Goal: Information Seeking & Learning: Compare options

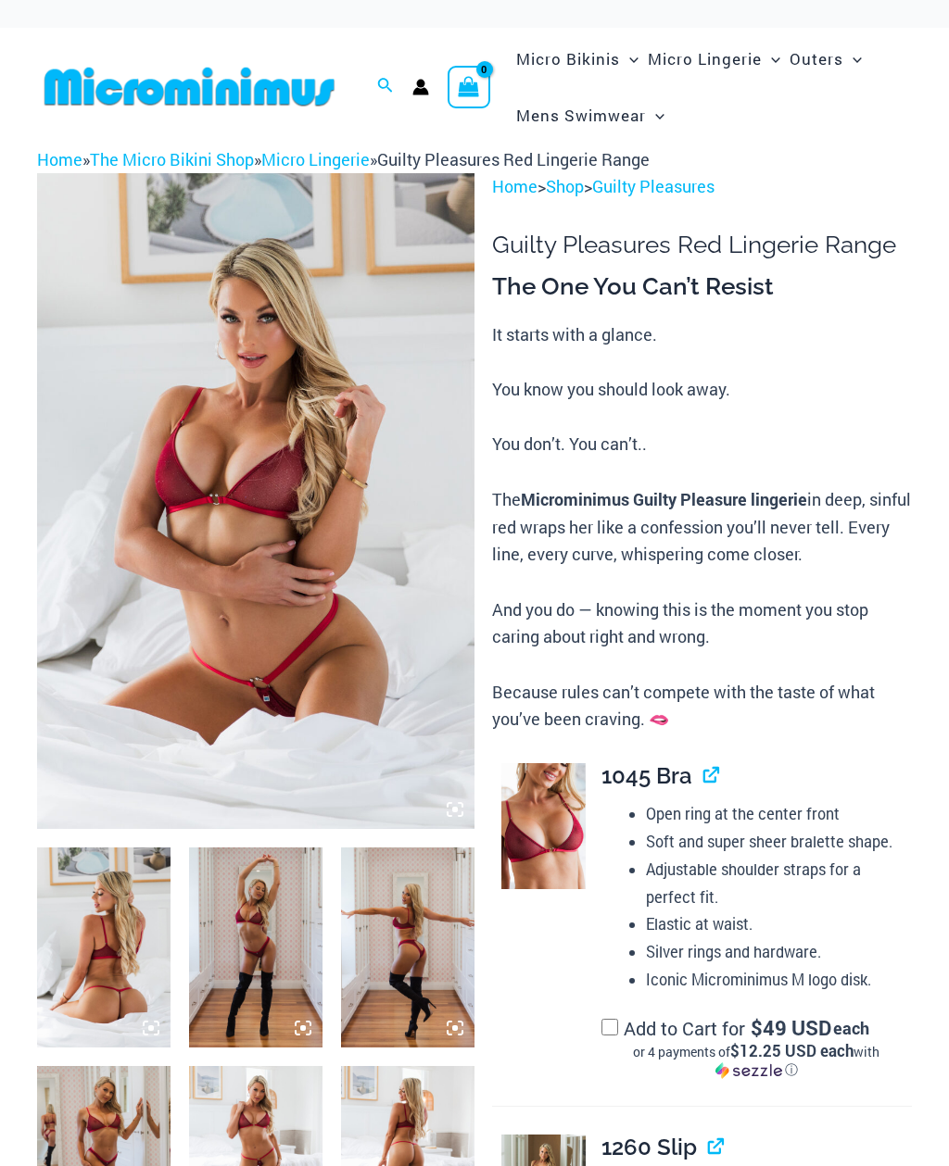
scroll to position [19, 0]
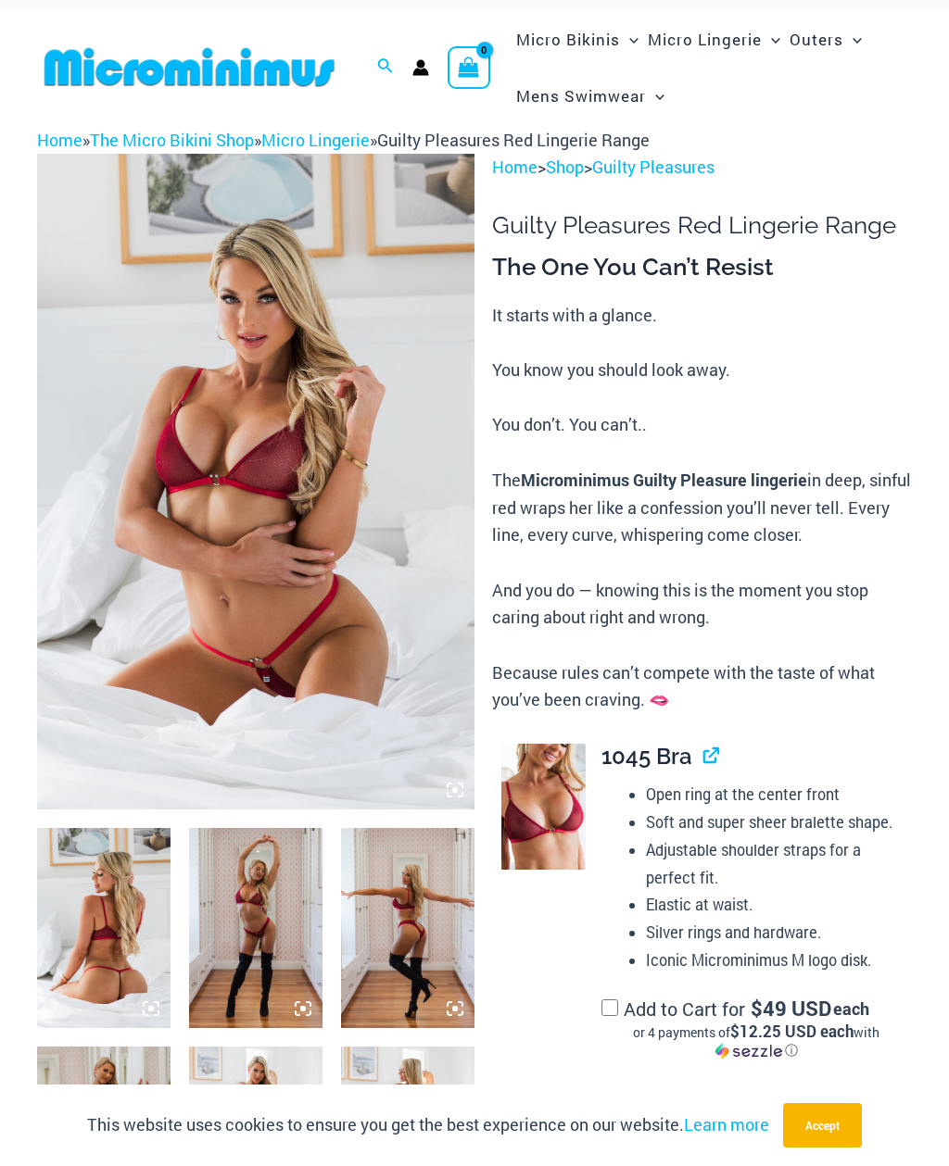
click at [96, 948] on img at bounding box center [103, 928] width 133 height 200
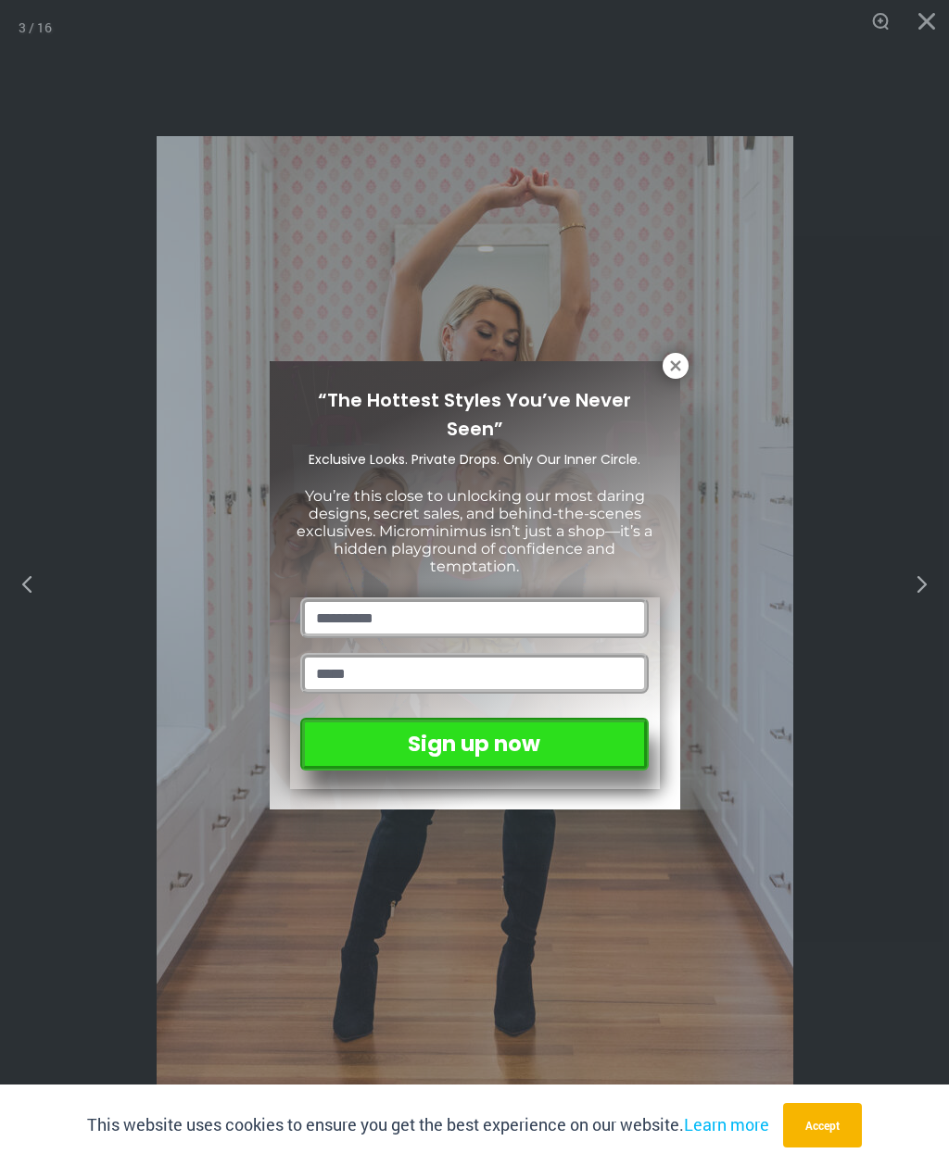
click at [669, 369] on icon at bounding box center [675, 366] width 17 height 17
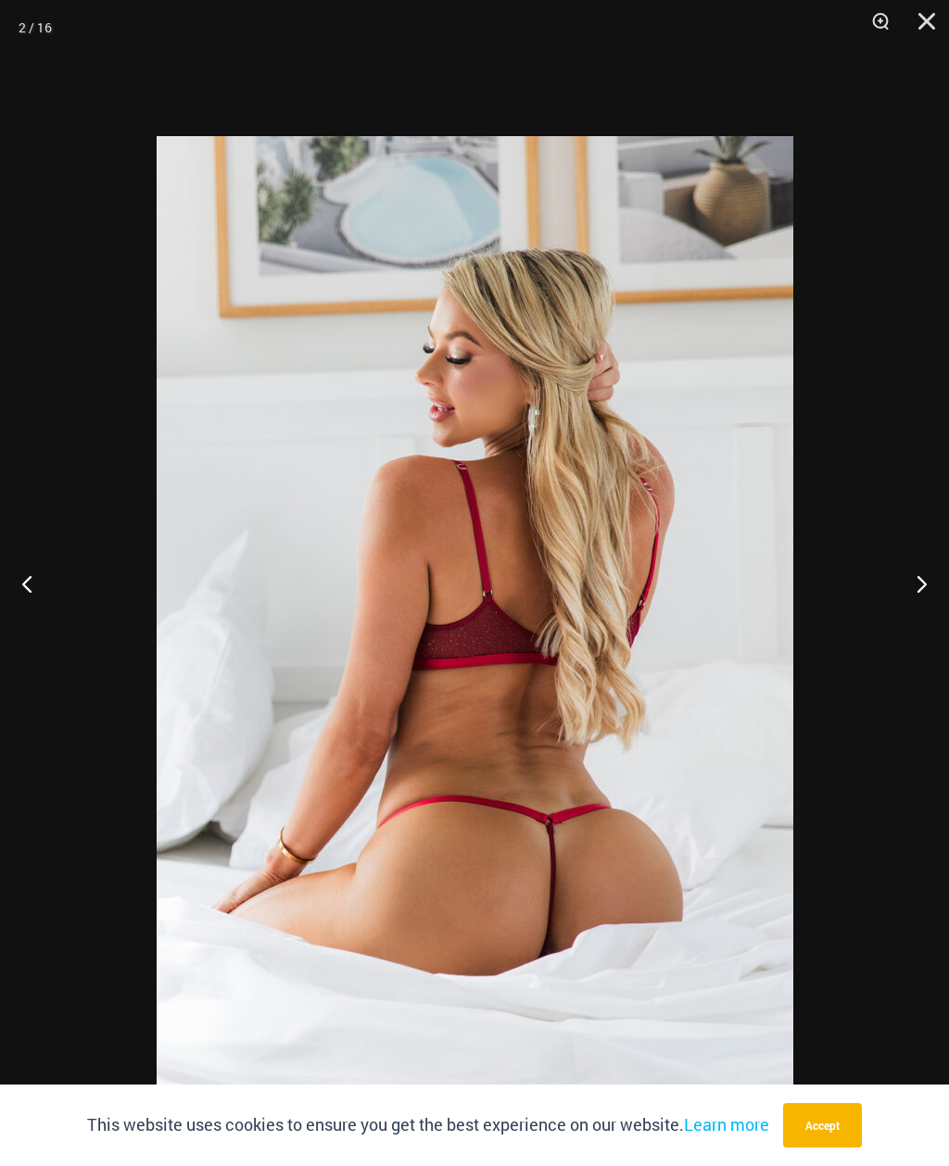
click at [934, 20] on button "Close" at bounding box center [920, 28] width 46 height 56
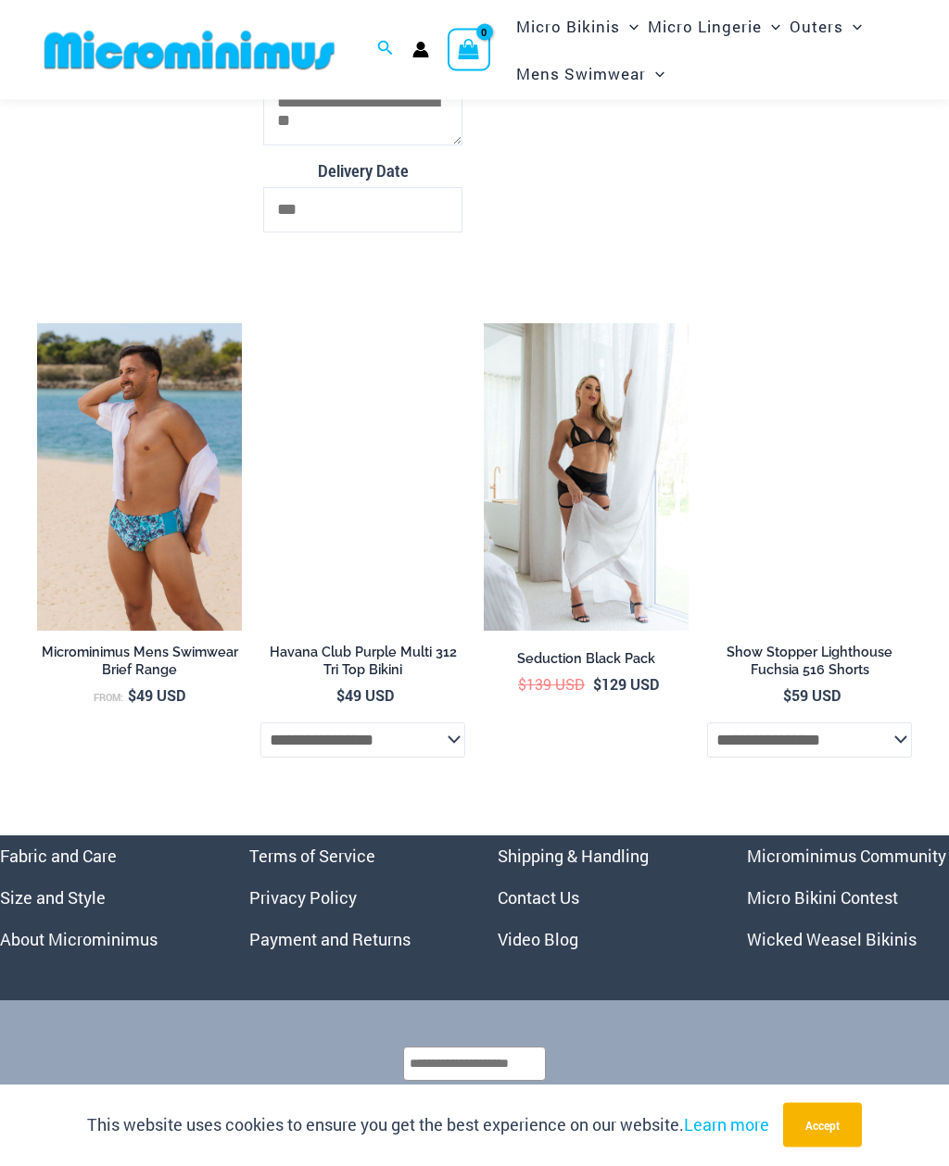
scroll to position [5615, 0]
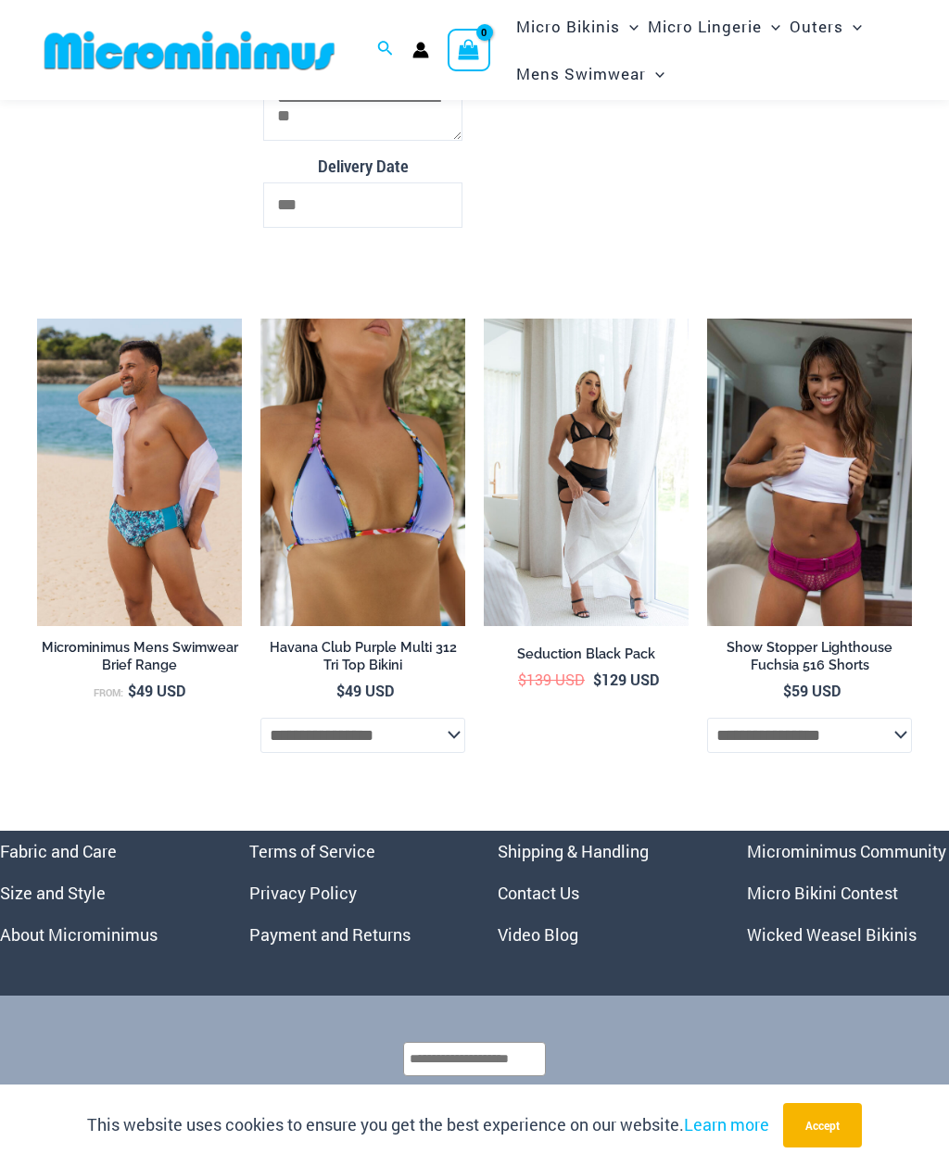
click at [707, 319] on img at bounding box center [707, 319] width 0 height 0
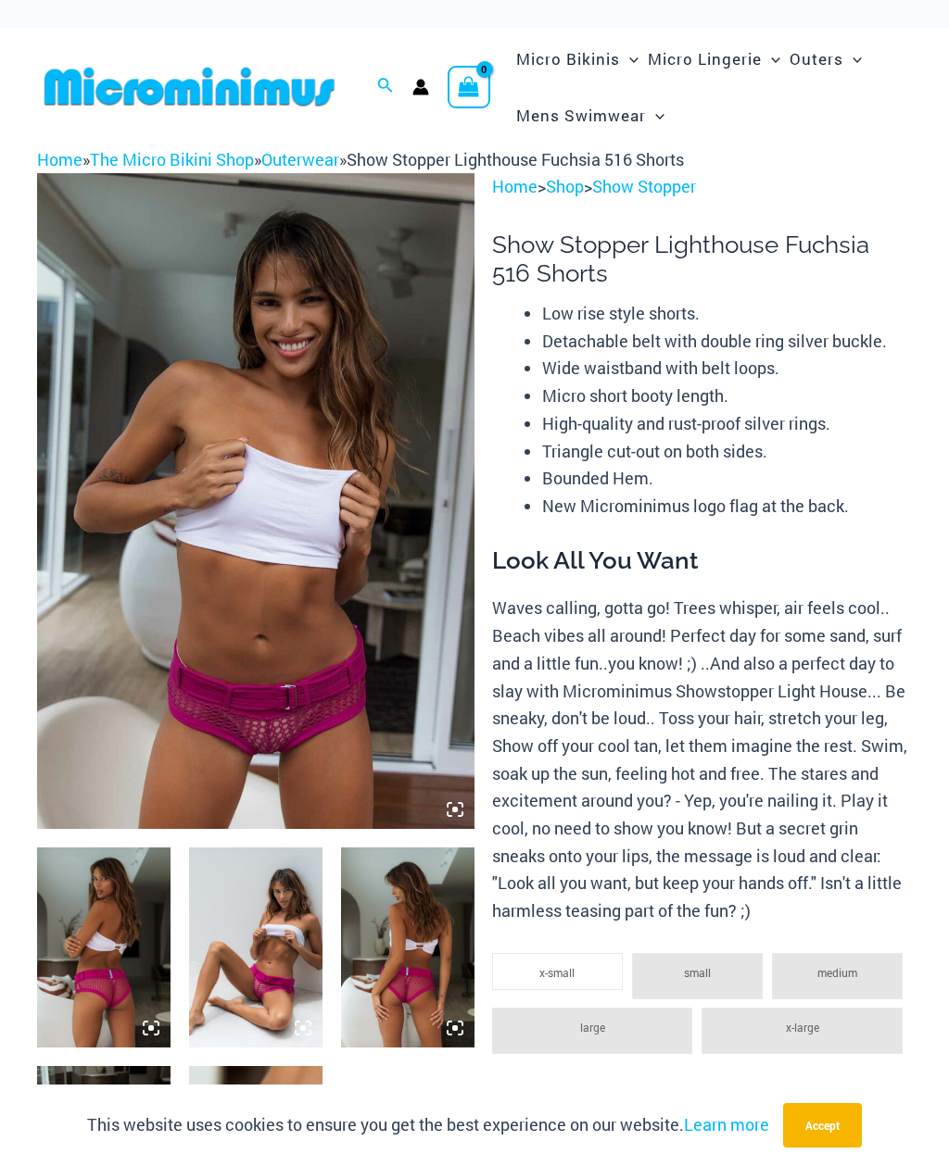
click at [98, 935] on img at bounding box center [103, 948] width 133 height 200
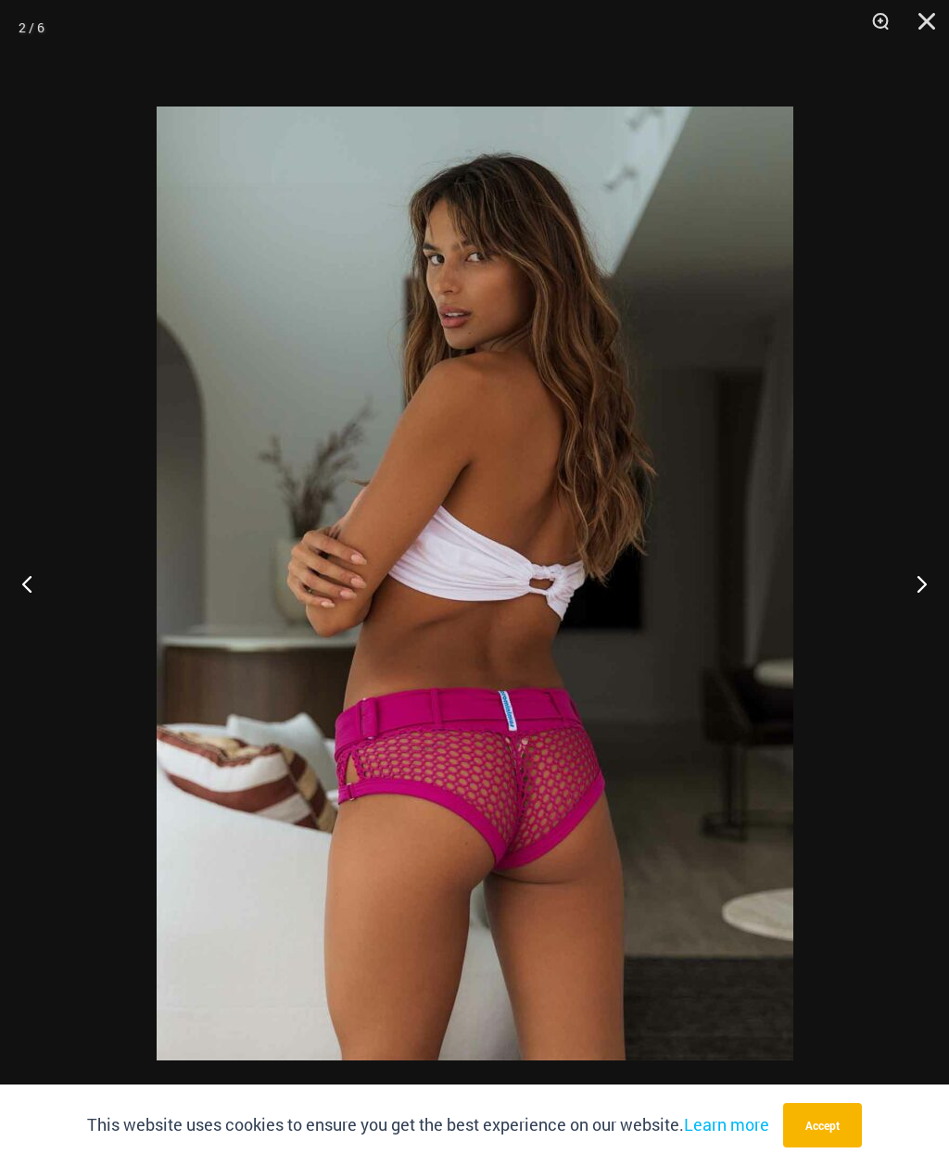
click at [251, 778] on img at bounding box center [475, 584] width 636 height 954
click at [930, 1] on button "Close" at bounding box center [920, 28] width 46 height 56
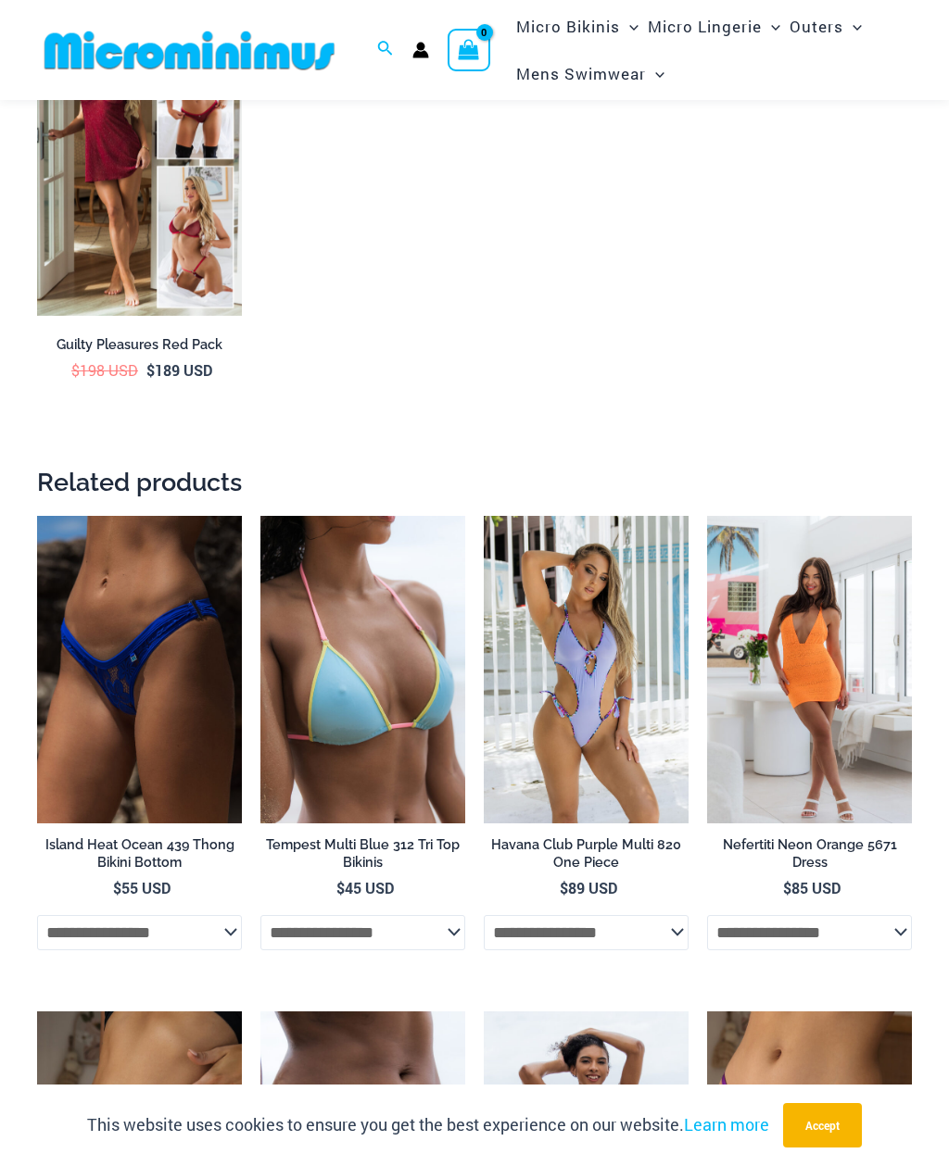
scroll to position [3056, 0]
click at [707, 517] on img at bounding box center [707, 517] width 0 height 0
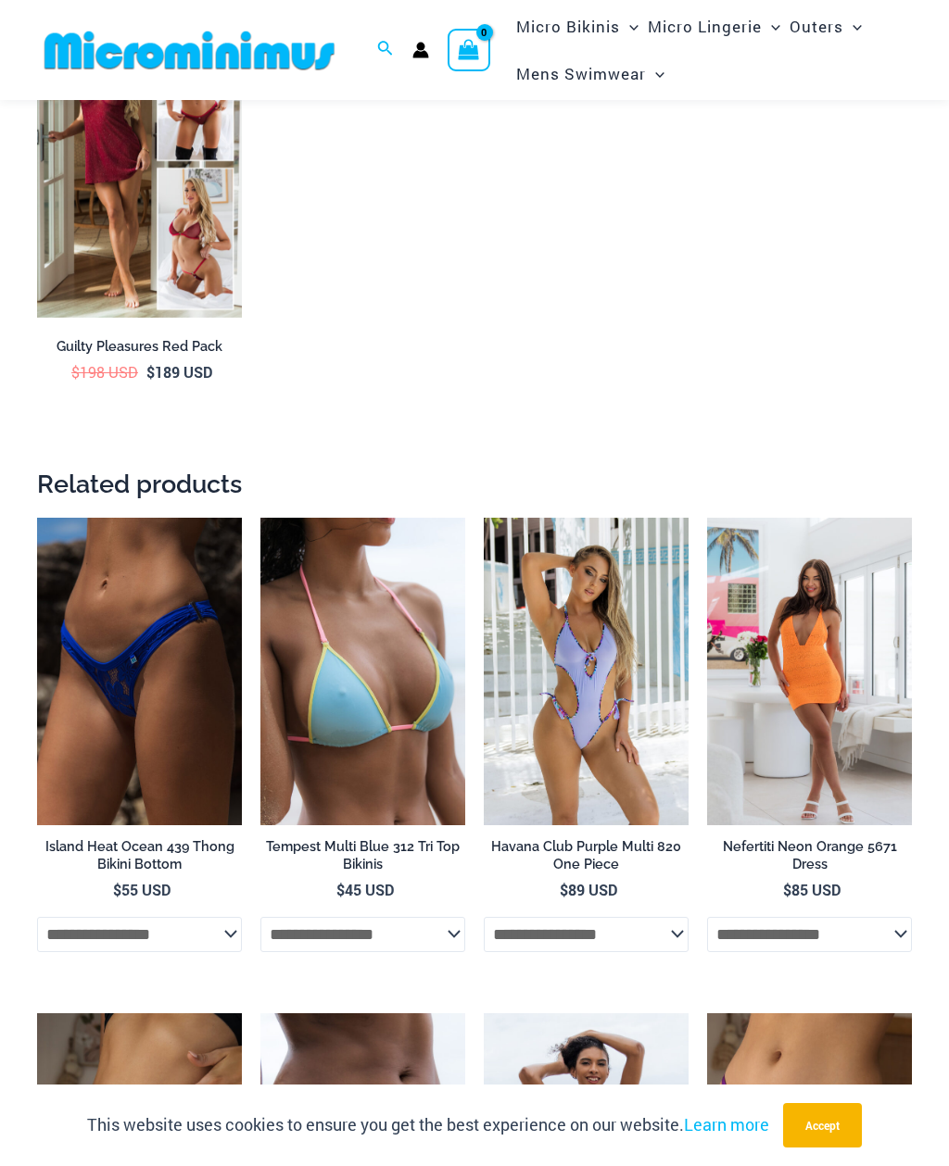
click at [484, 518] on img at bounding box center [484, 518] width 0 height 0
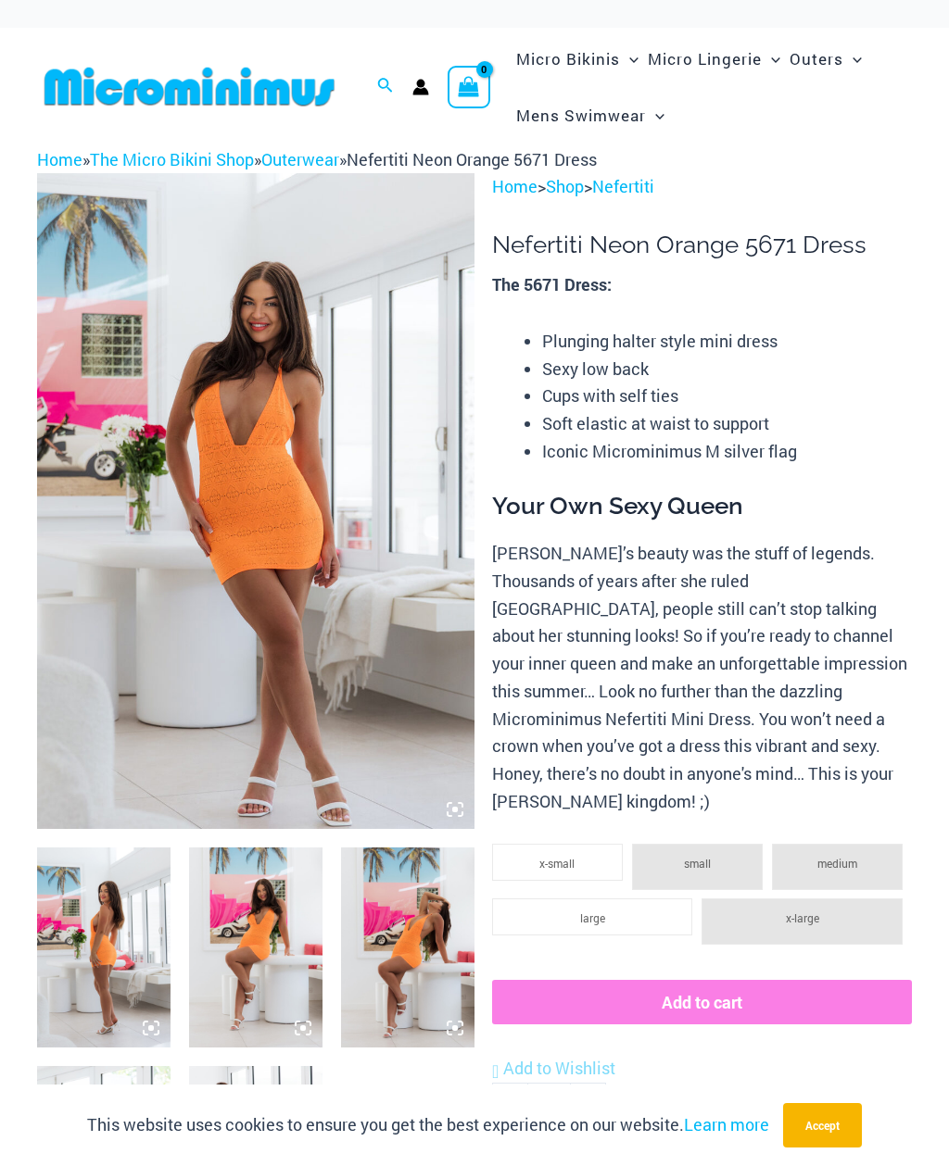
click at [92, 929] on img at bounding box center [103, 948] width 133 height 200
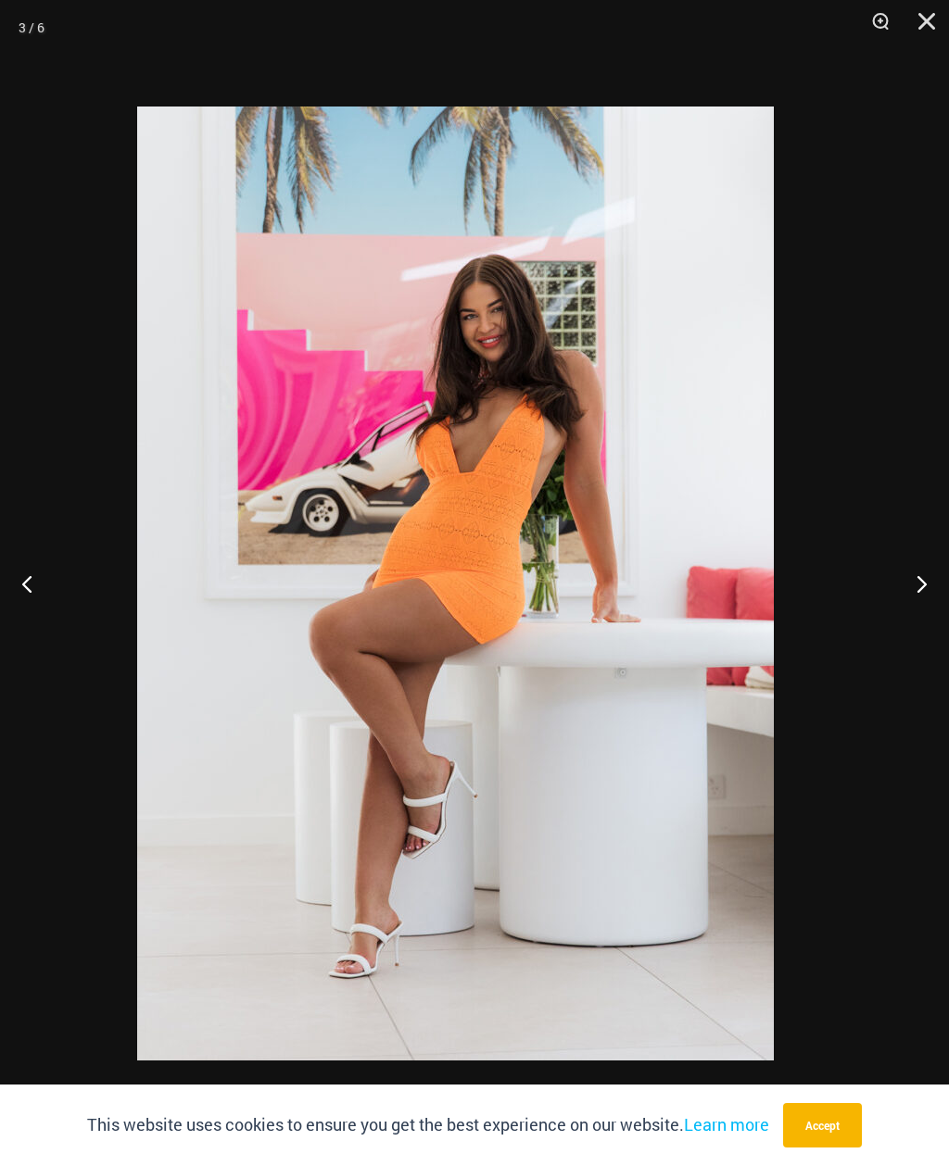
click at [211, 766] on img at bounding box center [455, 584] width 636 height 954
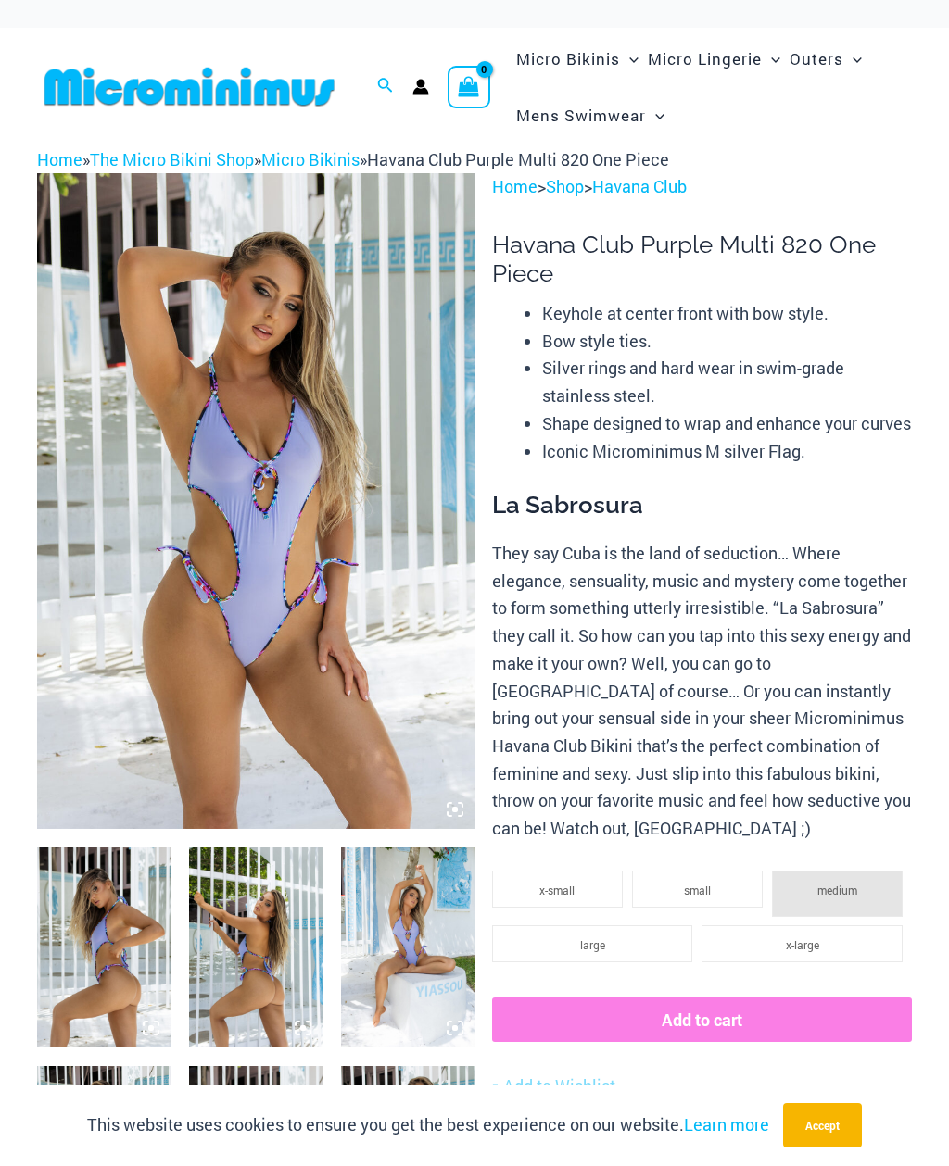
click at [82, 929] on img at bounding box center [103, 948] width 133 height 200
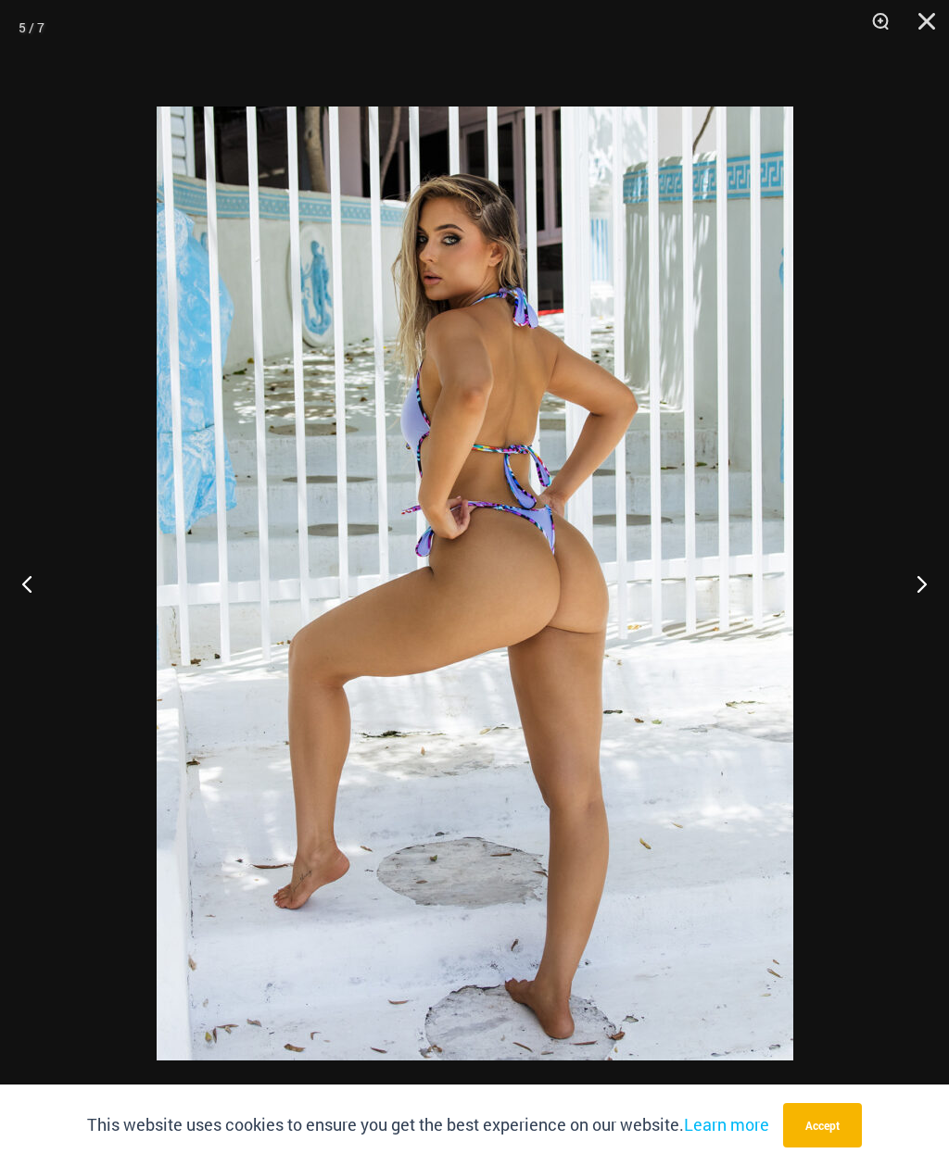
click at [265, 755] on img at bounding box center [475, 584] width 636 height 954
